Goal: Task Accomplishment & Management: Manage account settings

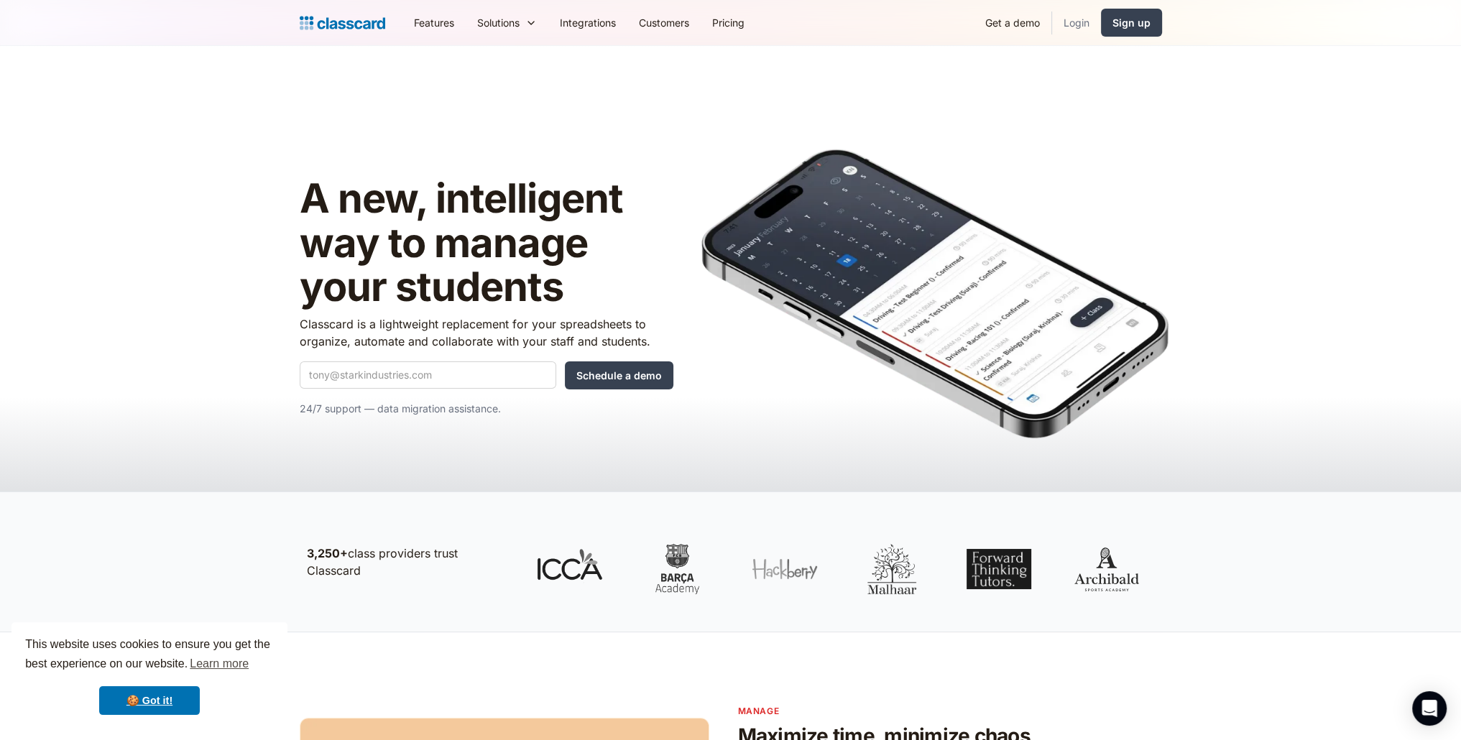
click at [1072, 16] on link "Login" at bounding box center [1076, 22] width 49 height 32
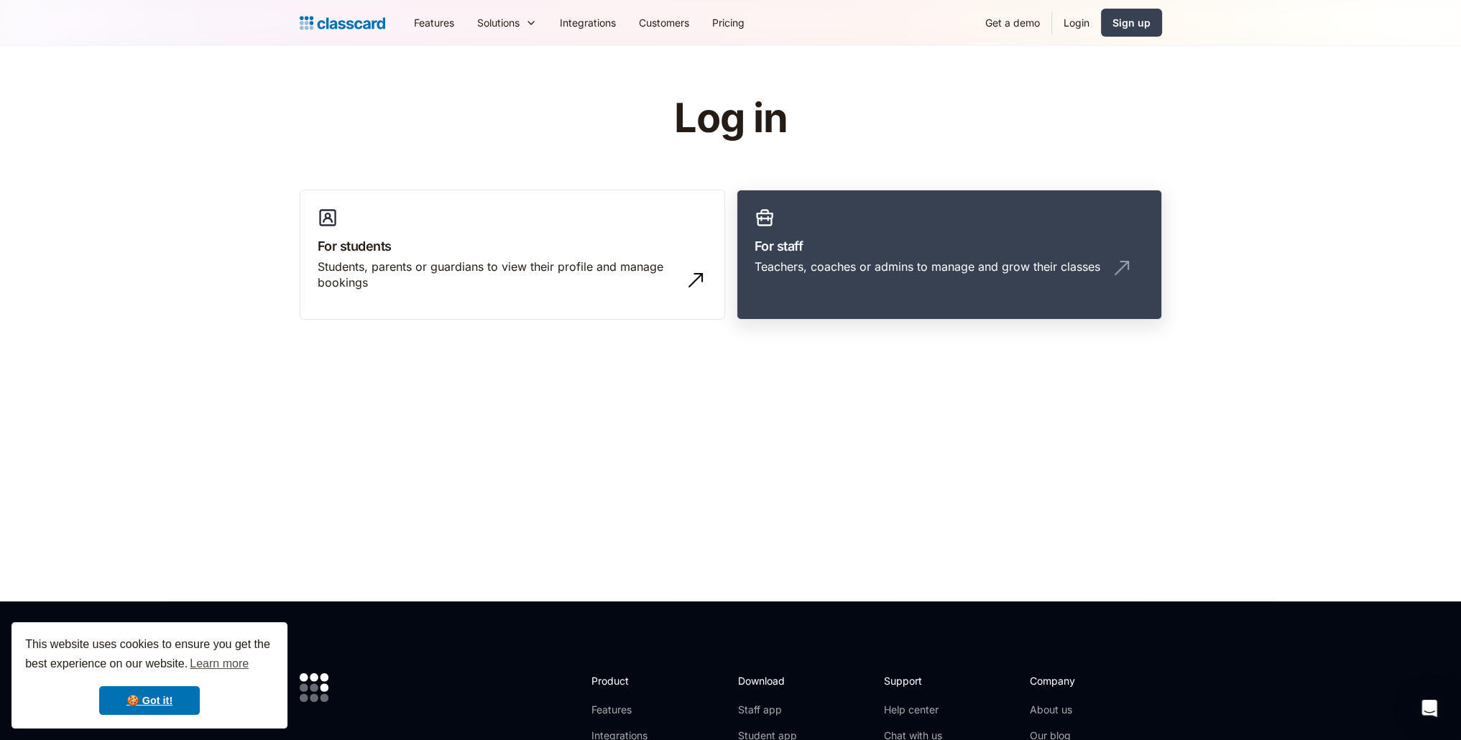
click at [890, 267] on div "Teachers, coaches or admins to manage and grow their classes" at bounding box center [927, 267] width 346 height 16
